Goal: Find specific page/section: Find specific page/section

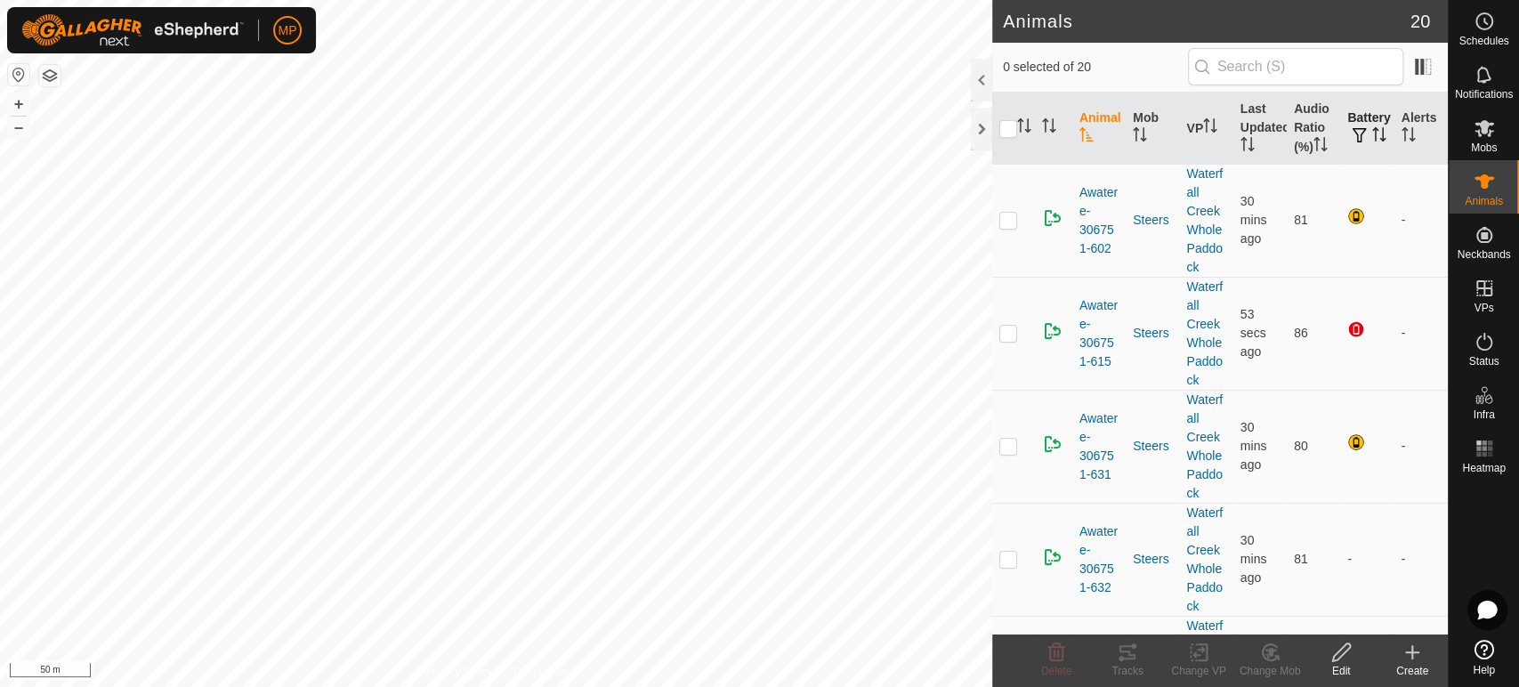
click at [1349, 110] on th "Battery" at bounding box center [1366, 129] width 53 height 72
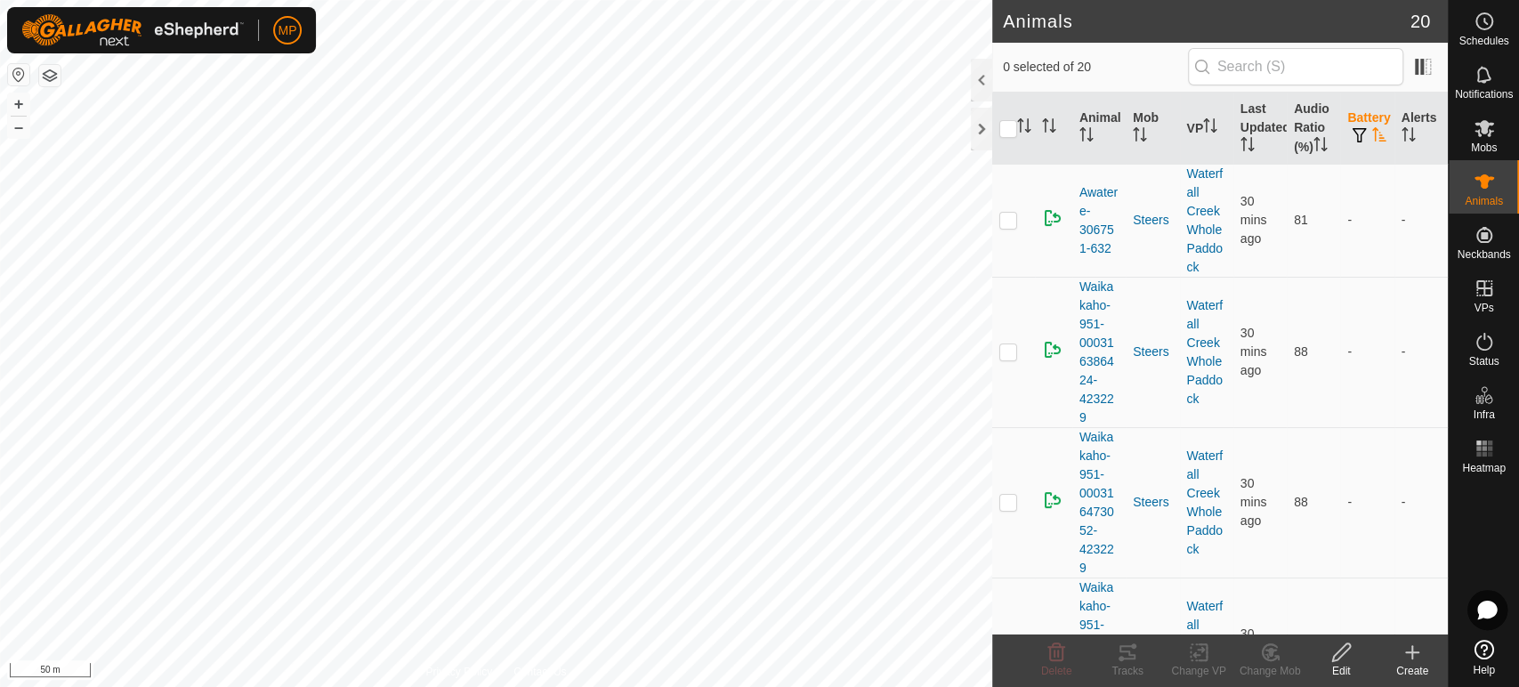
click at [1350, 109] on th "Battery" at bounding box center [1366, 129] width 53 height 72
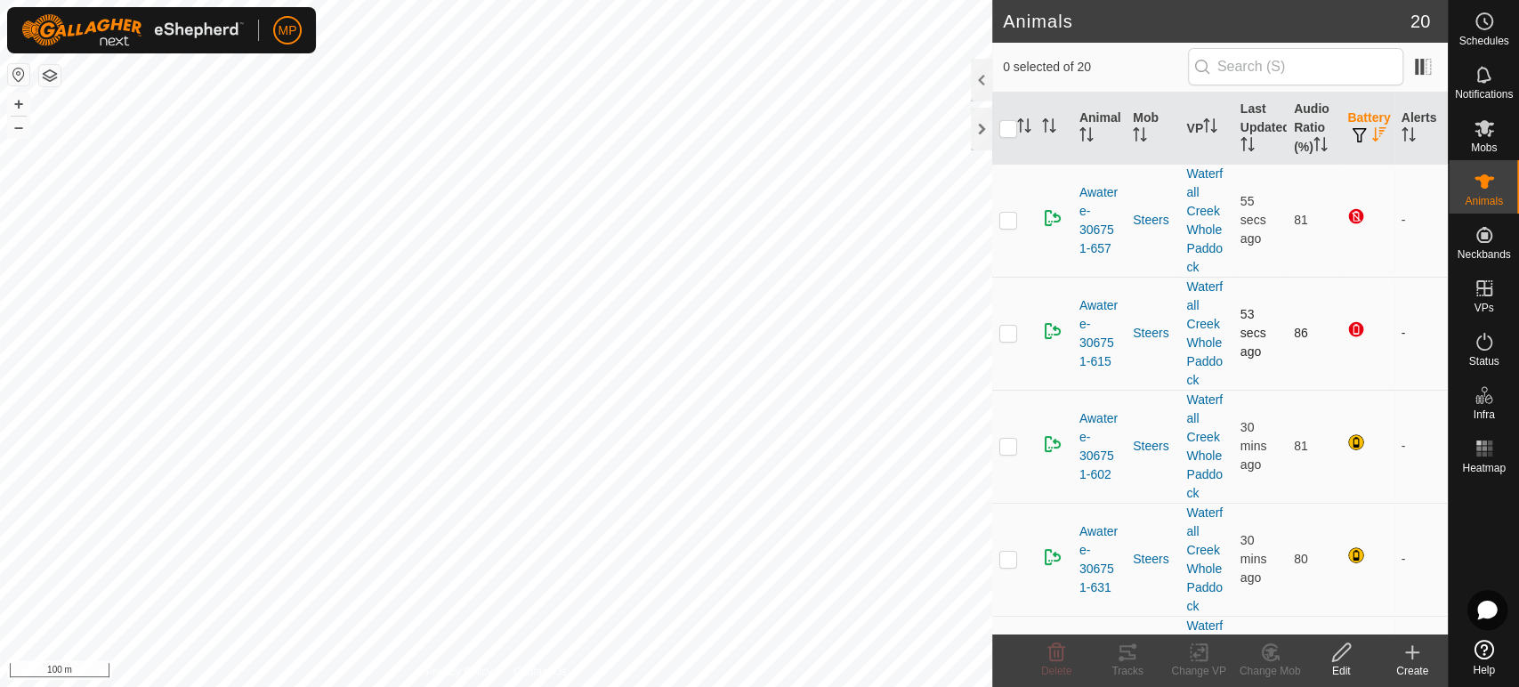
click at [1008, 327] on p-checkbox at bounding box center [1008, 333] width 18 height 14
checkbox input "true"
click at [1012, 214] on p-checkbox at bounding box center [1008, 220] width 18 height 14
checkbox input "true"
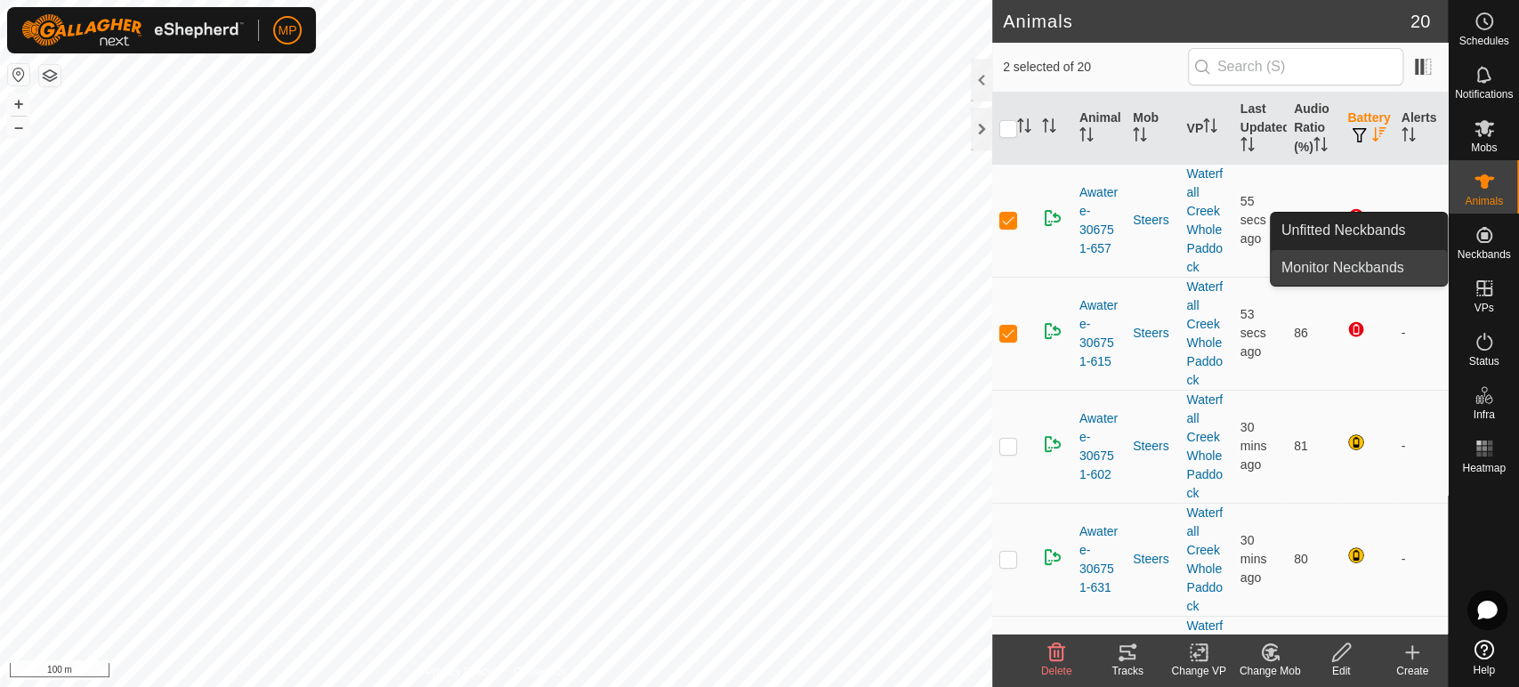
click at [1313, 256] on link "Monitor Neckbands" at bounding box center [1359, 268] width 176 height 36
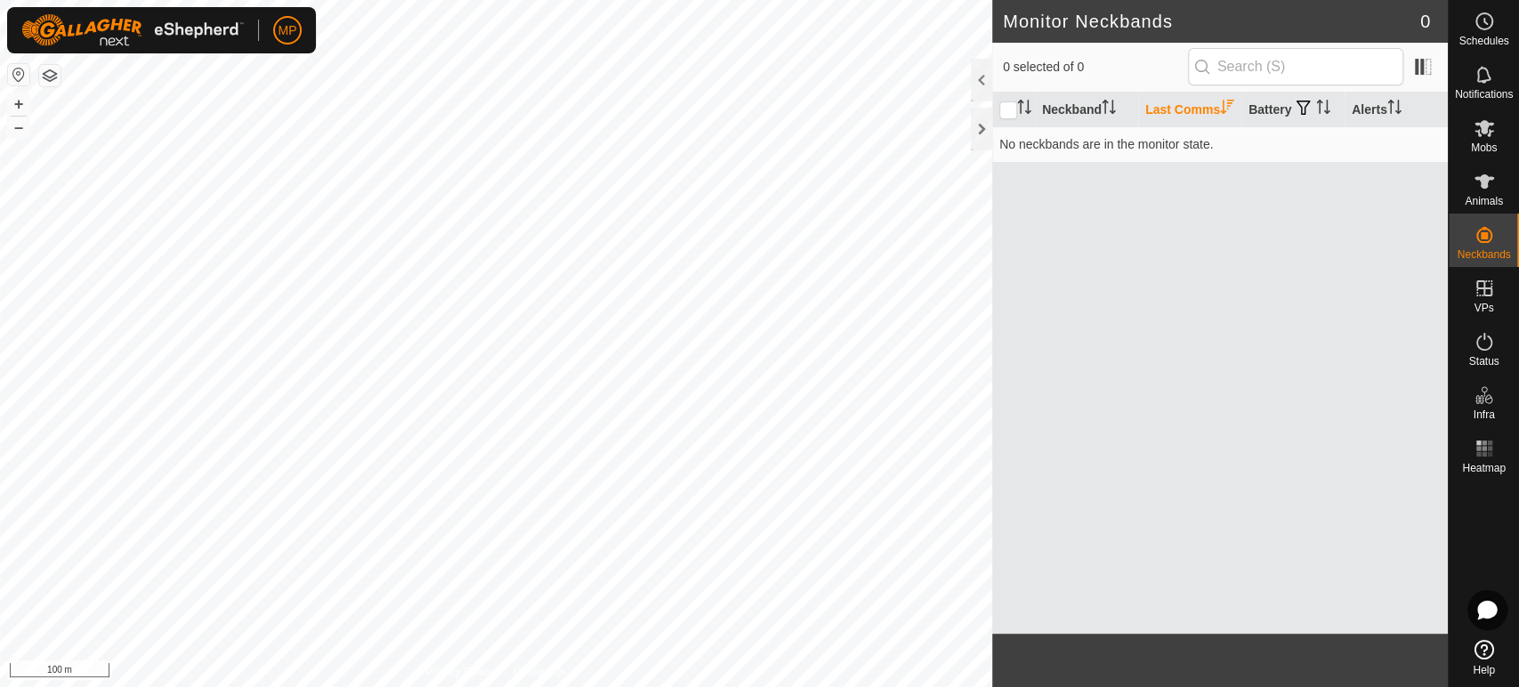
click at [983, 86] on div at bounding box center [981, 80] width 21 height 43
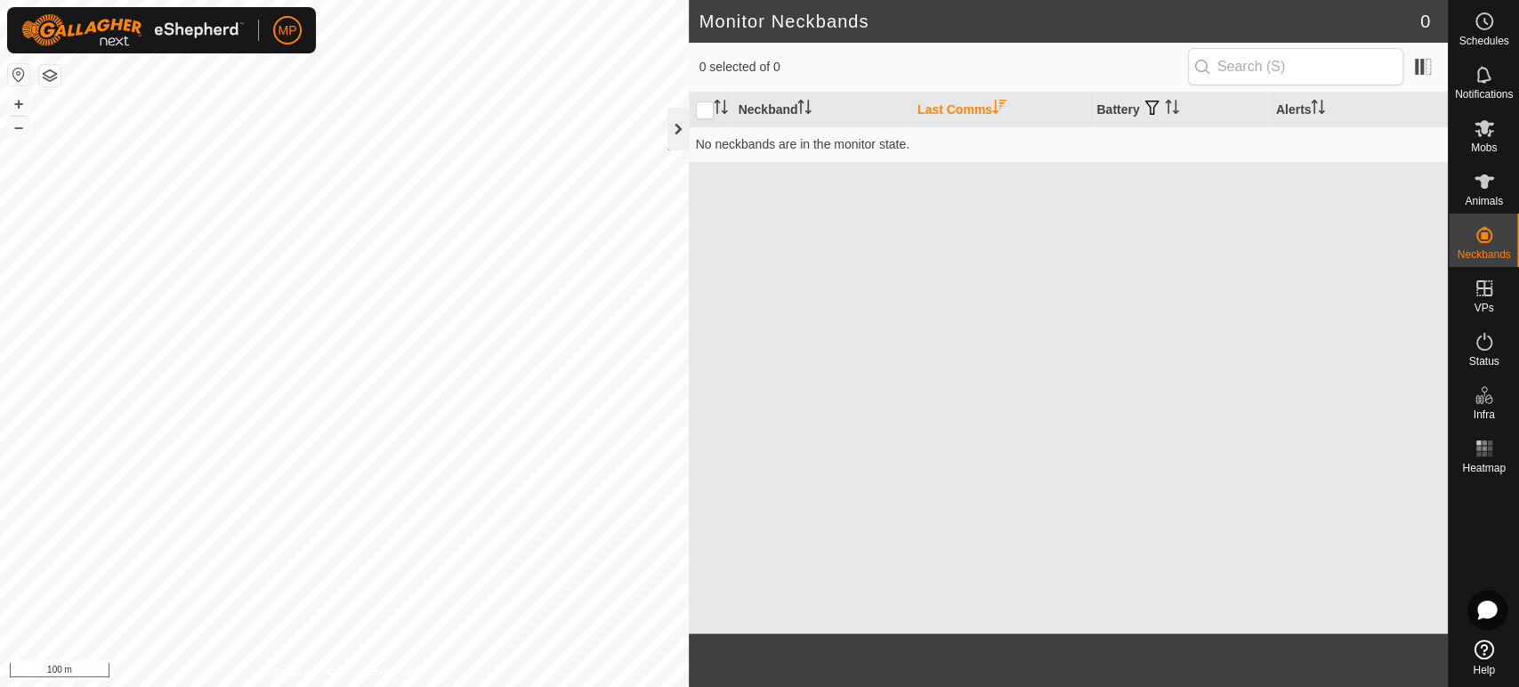
click at [681, 114] on div at bounding box center [677, 129] width 21 height 43
